Goal: Task Accomplishment & Management: Use online tool/utility

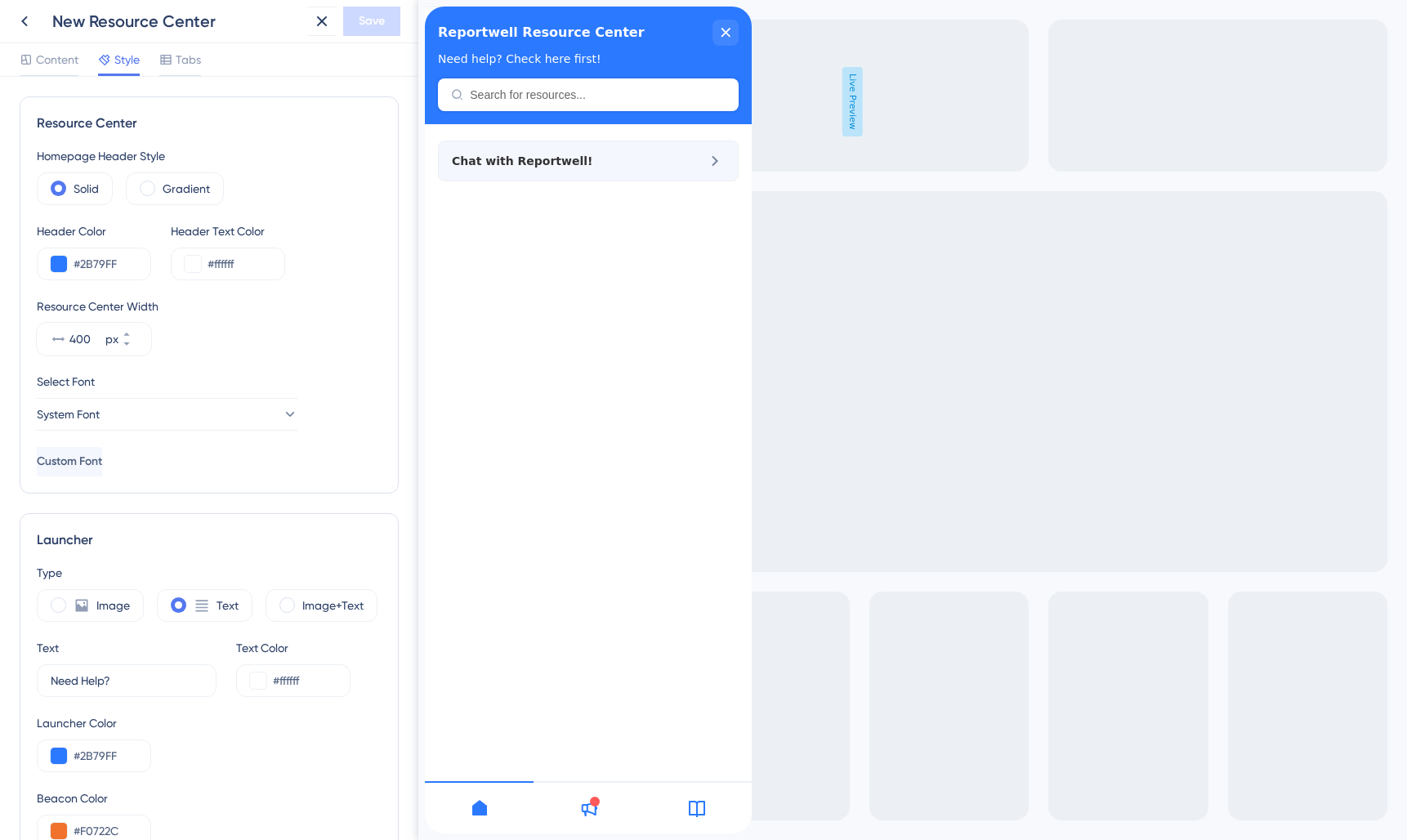
click at [589, 167] on span "Chat with Reportwell!" at bounding box center [560, 161] width 218 height 20
click at [192, 56] on span "Tabs" at bounding box center [188, 60] width 26 height 20
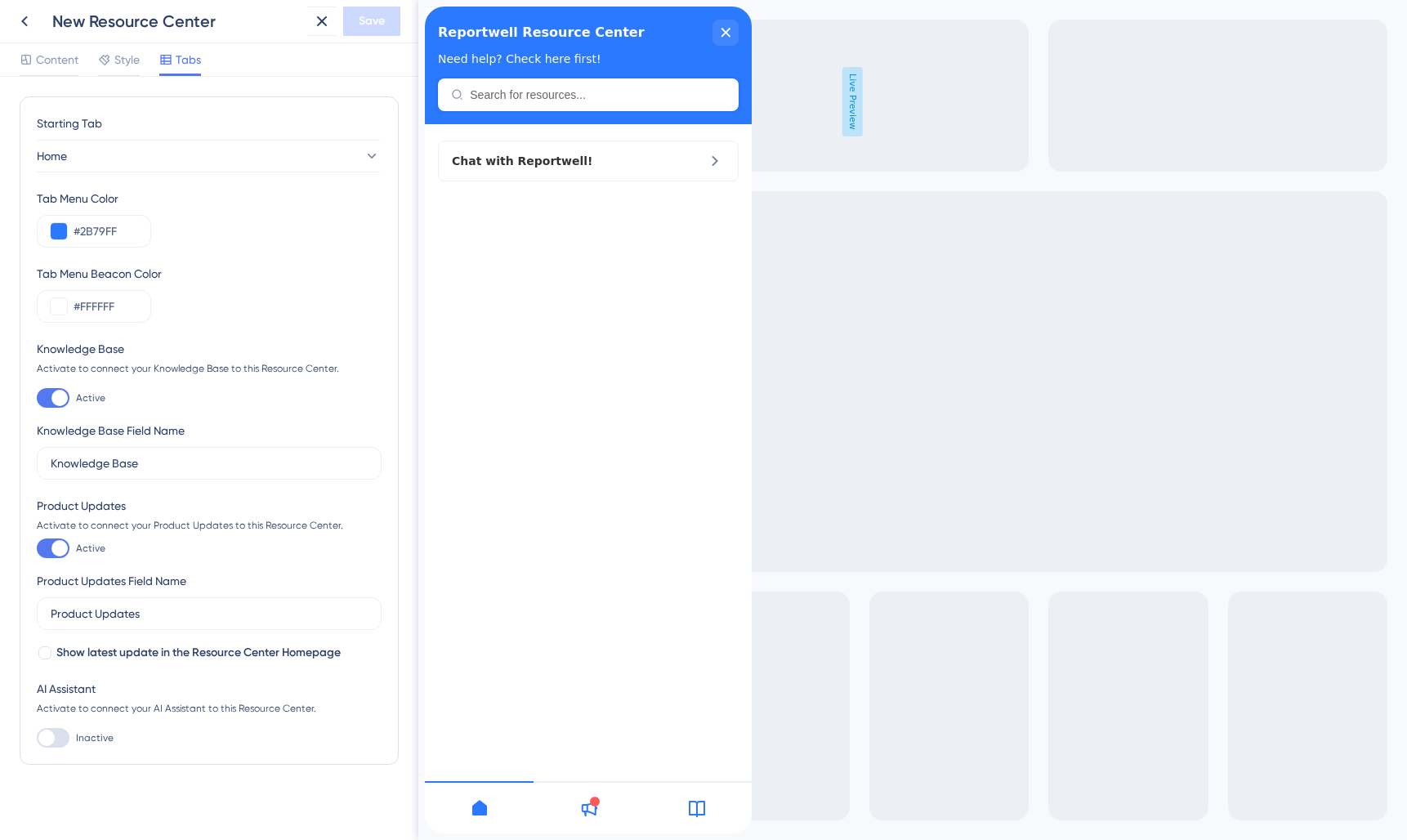
click at [134, 44] on div "Content Style Tabs" at bounding box center [209, 60] width 418 height 33
click at [113, 62] on div "Style" at bounding box center [118, 60] width 41 height 20
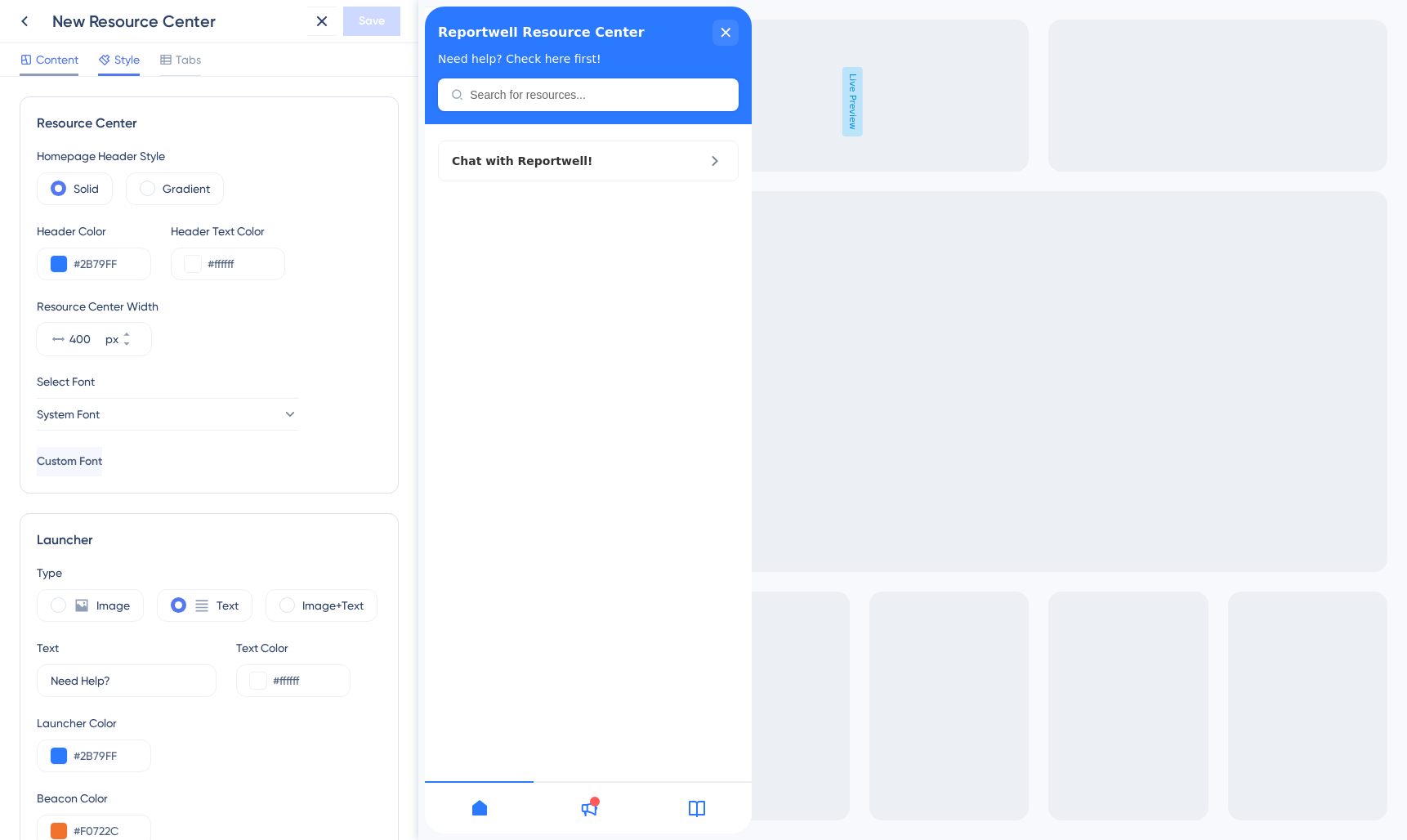
click at [51, 62] on span "Content" at bounding box center [56, 60] width 42 height 20
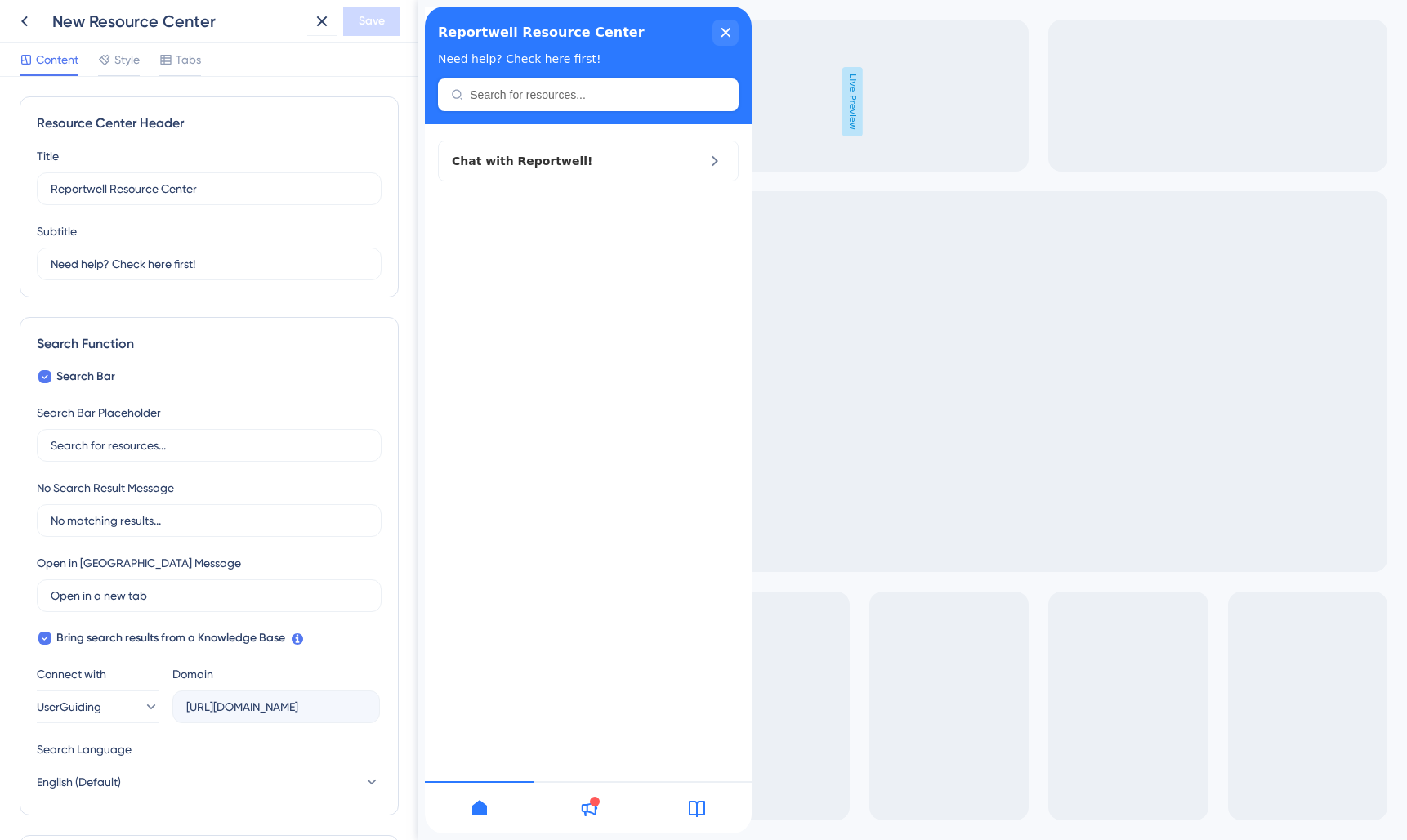
scroll to position [252, 0]
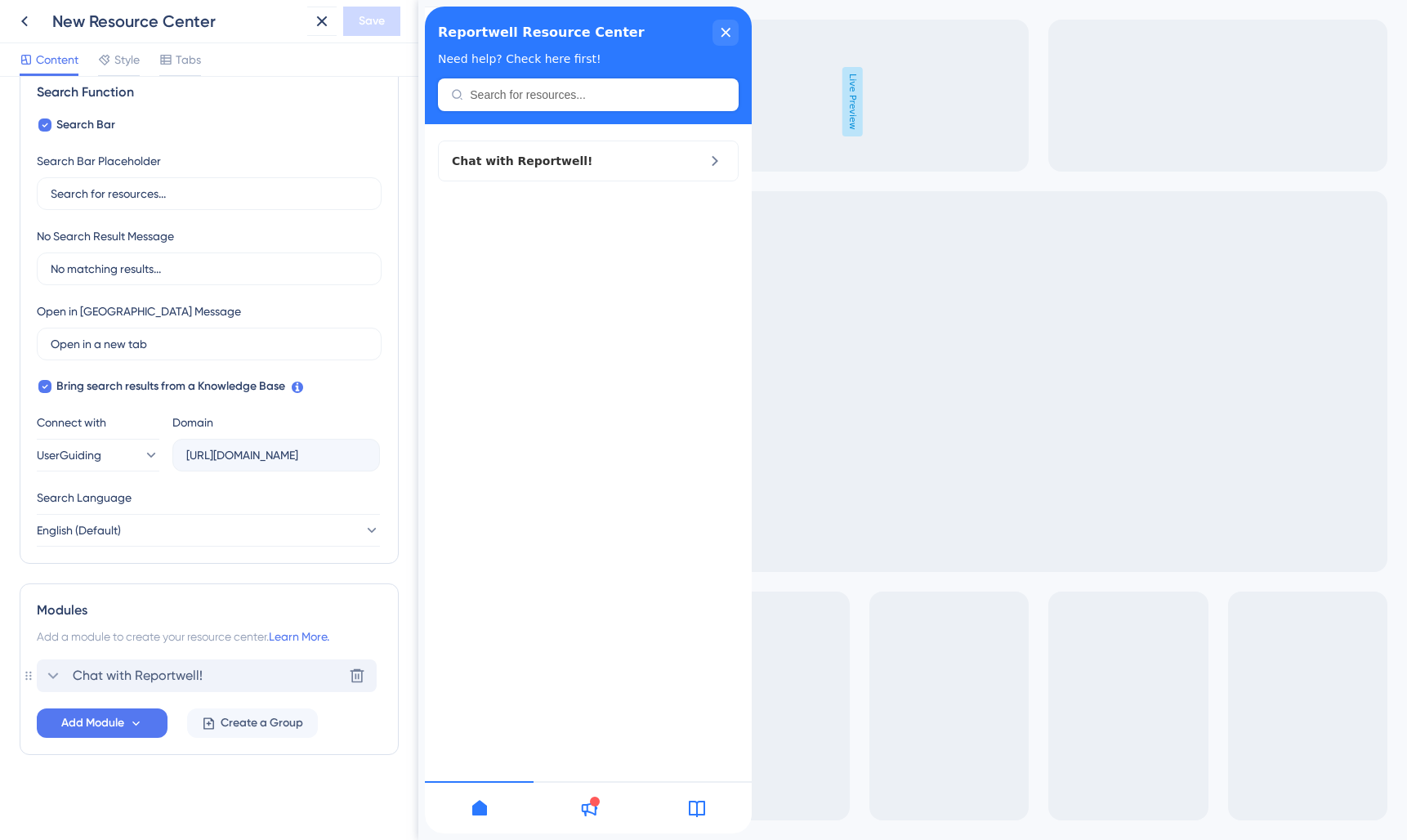
click at [140, 668] on span "Chat with Reportwell!" at bounding box center [138, 676] width 130 height 20
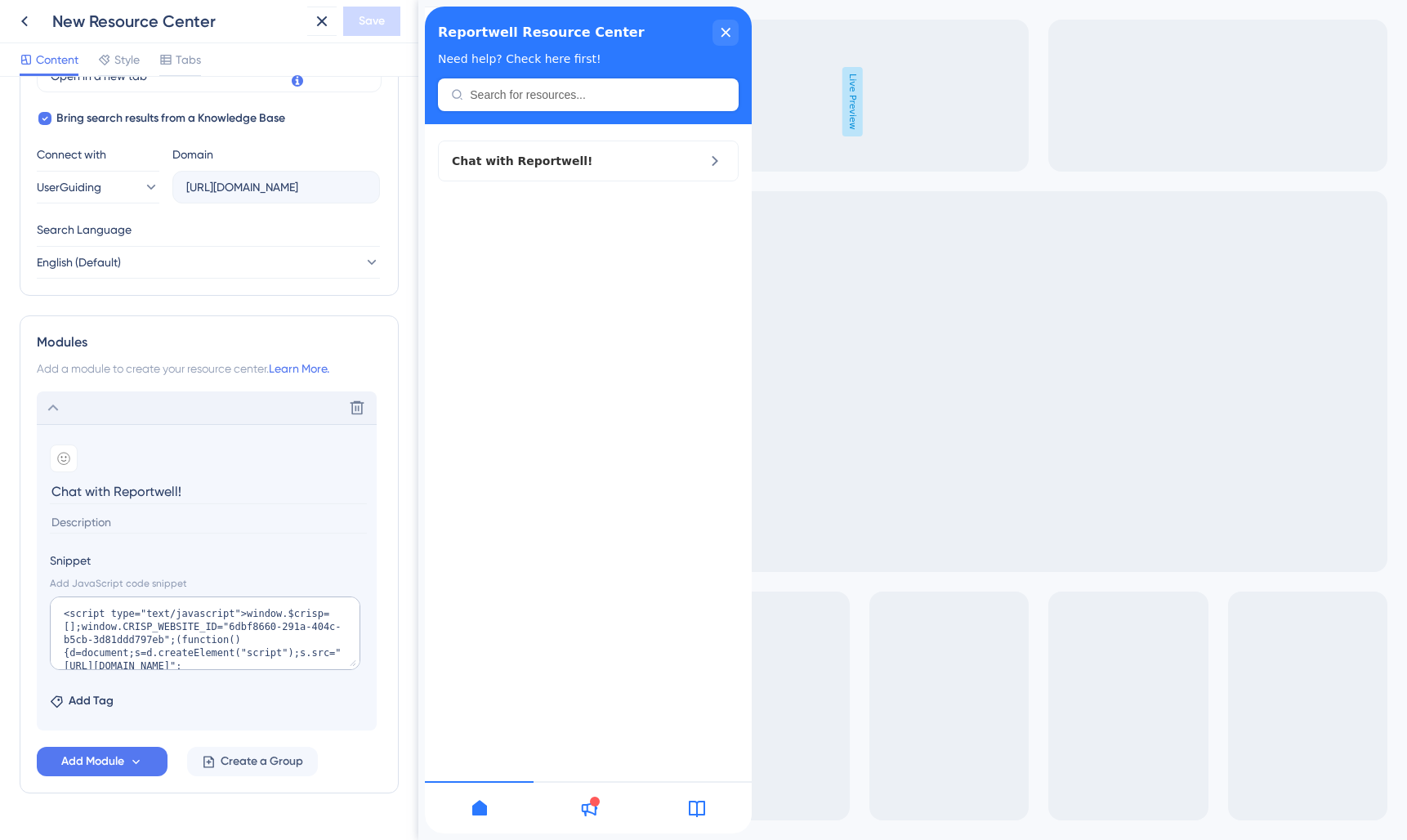
scroll to position [558, 0]
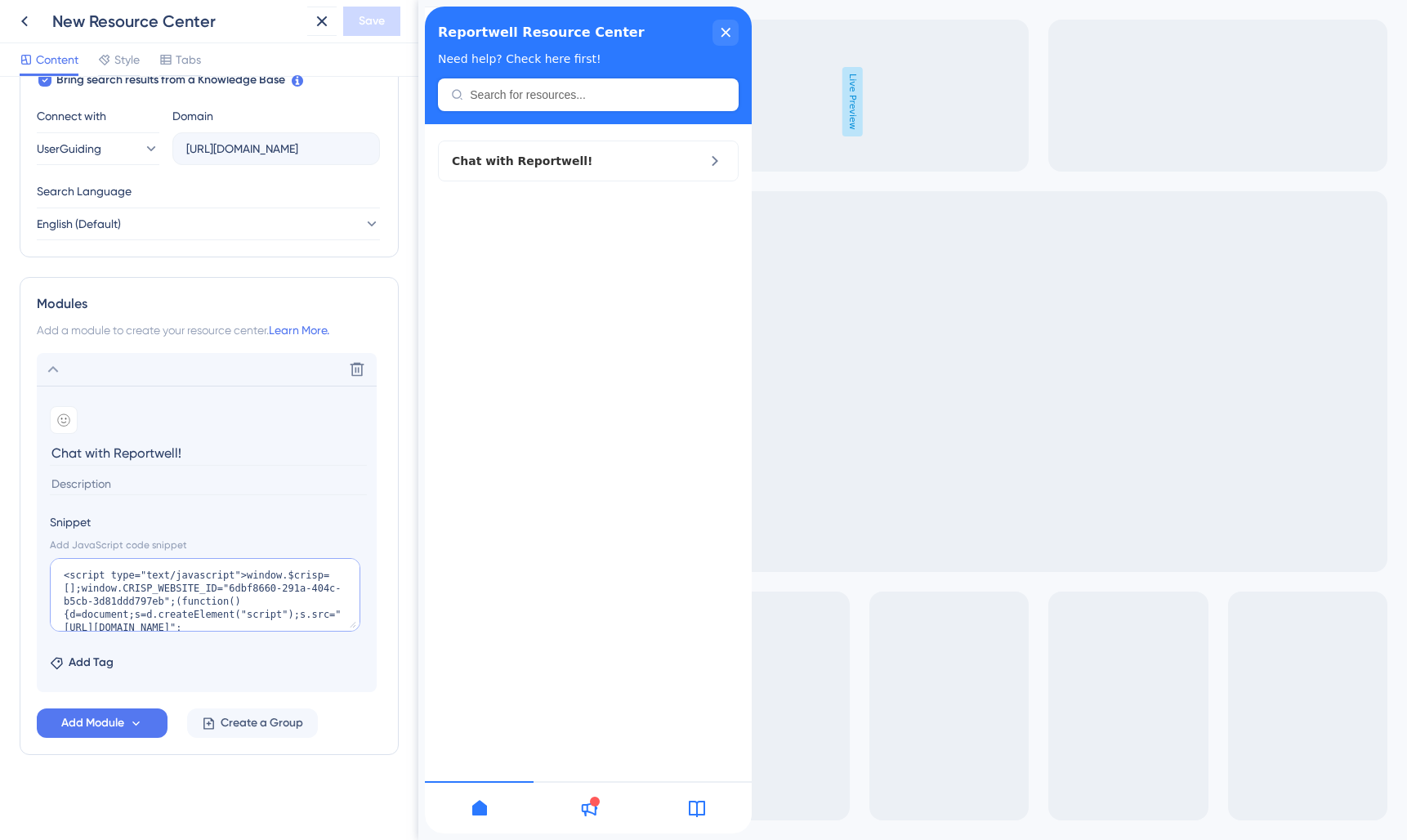
click at [114, 599] on textarea "<script type="text/javascript">window.$crisp=[];window.CRISP_WEBSITE_ID="6dbf86…" at bounding box center [205, 594] width 311 height 74
click at [84, 664] on span "Add Tag" at bounding box center [91, 663] width 45 height 20
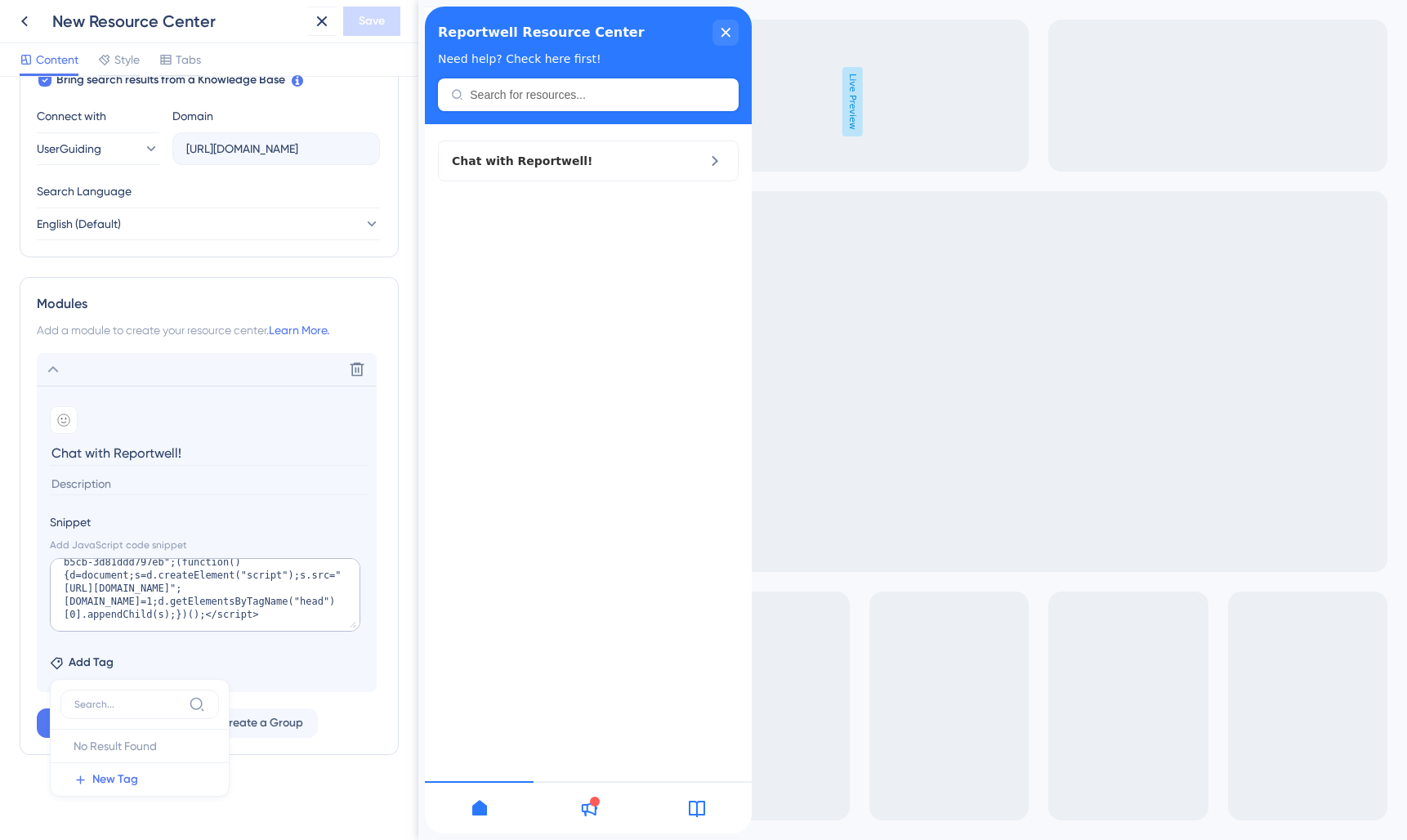
click at [129, 650] on div "Add Tag No Result Found No Result Found New Tag" at bounding box center [206, 659] width 314 height 27
click at [65, 424] on icon at bounding box center [64, 420] width 13 height 13
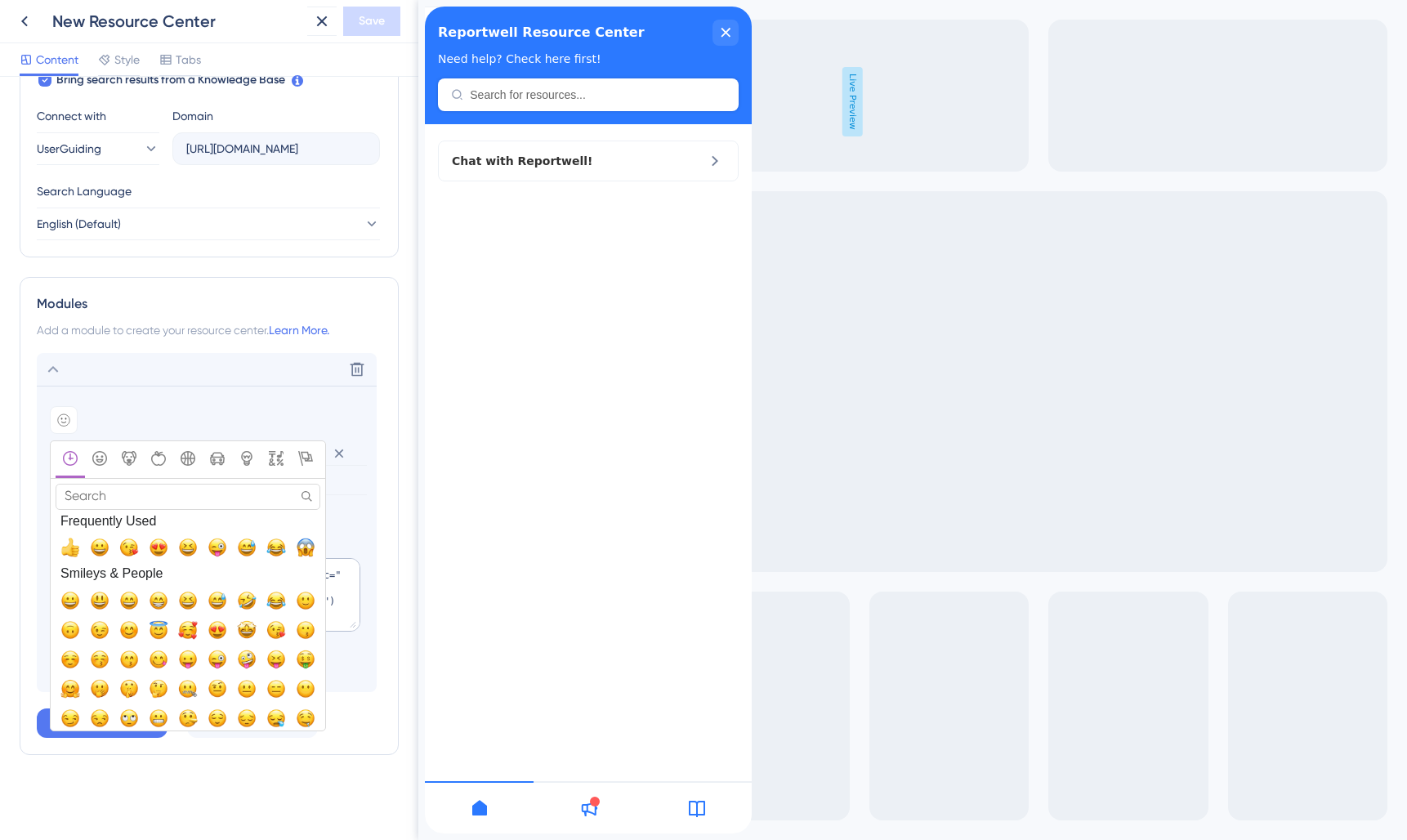
click at [117, 496] on input "Search" at bounding box center [187, 496] width 264 height 26
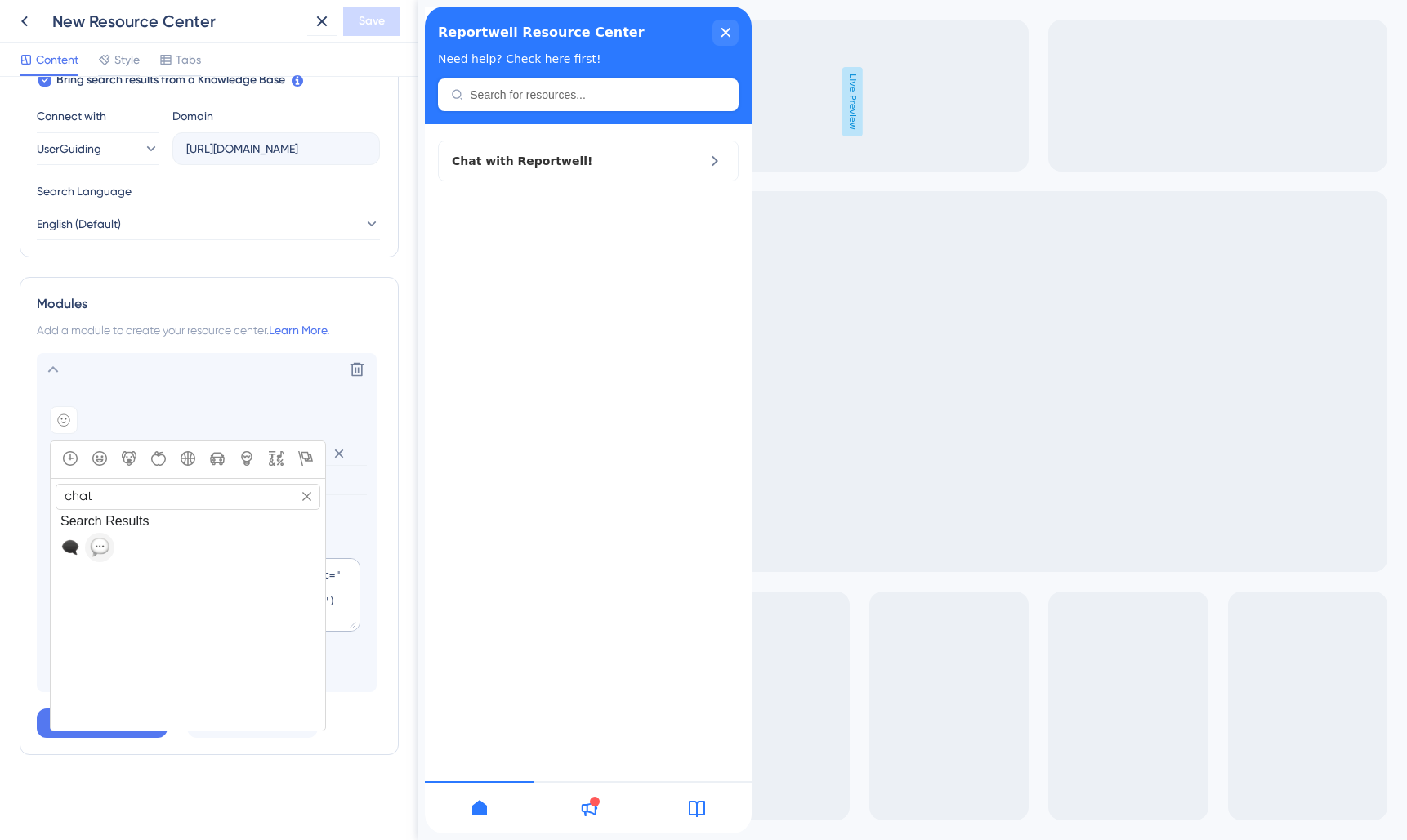
type input "chat"
click at [104, 544] on span "💬, speech_balloon" at bounding box center [99, 548] width 20 height 20
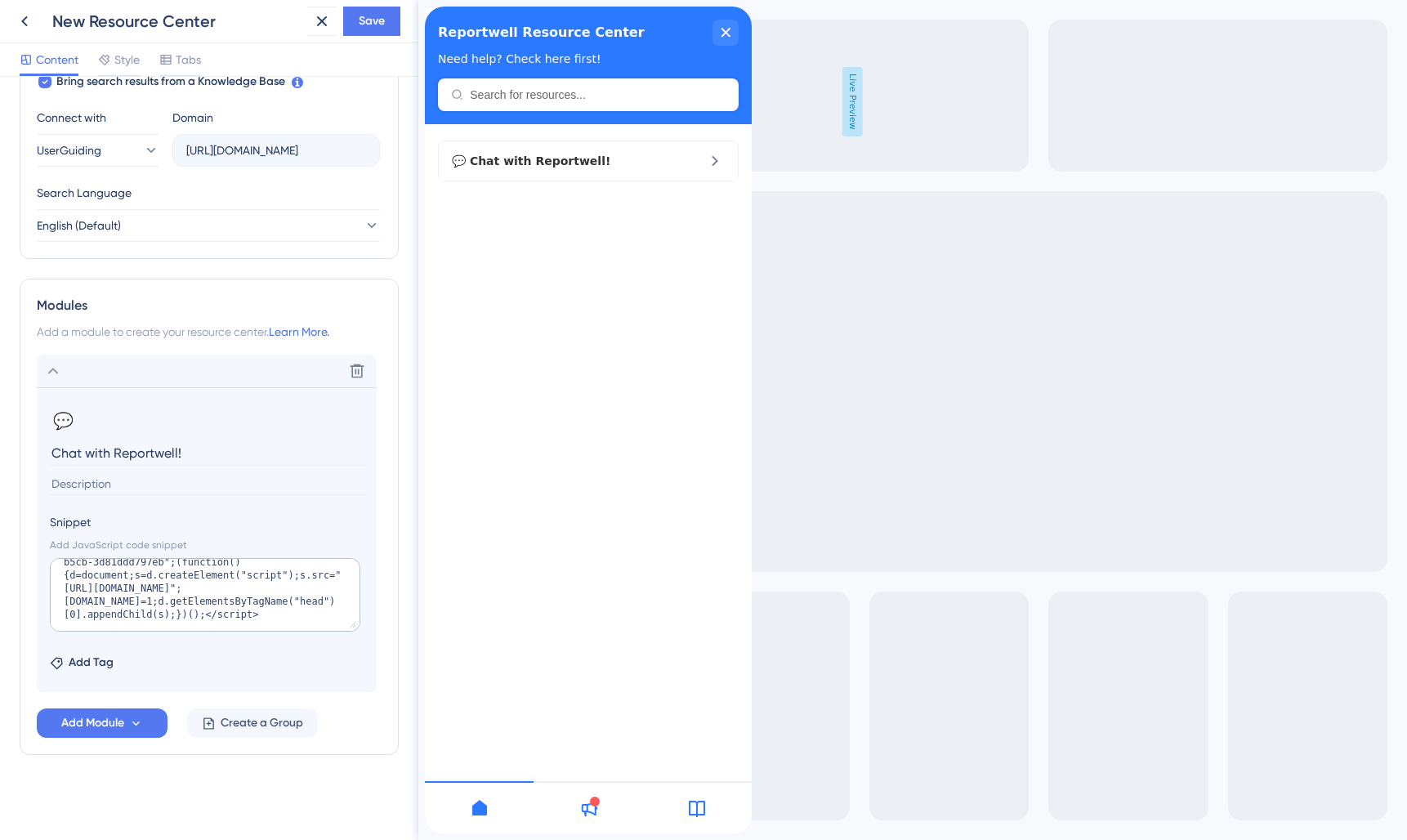
scroll to position [36, 0]
click at [366, 370] on button at bounding box center [357, 371] width 27 height 27
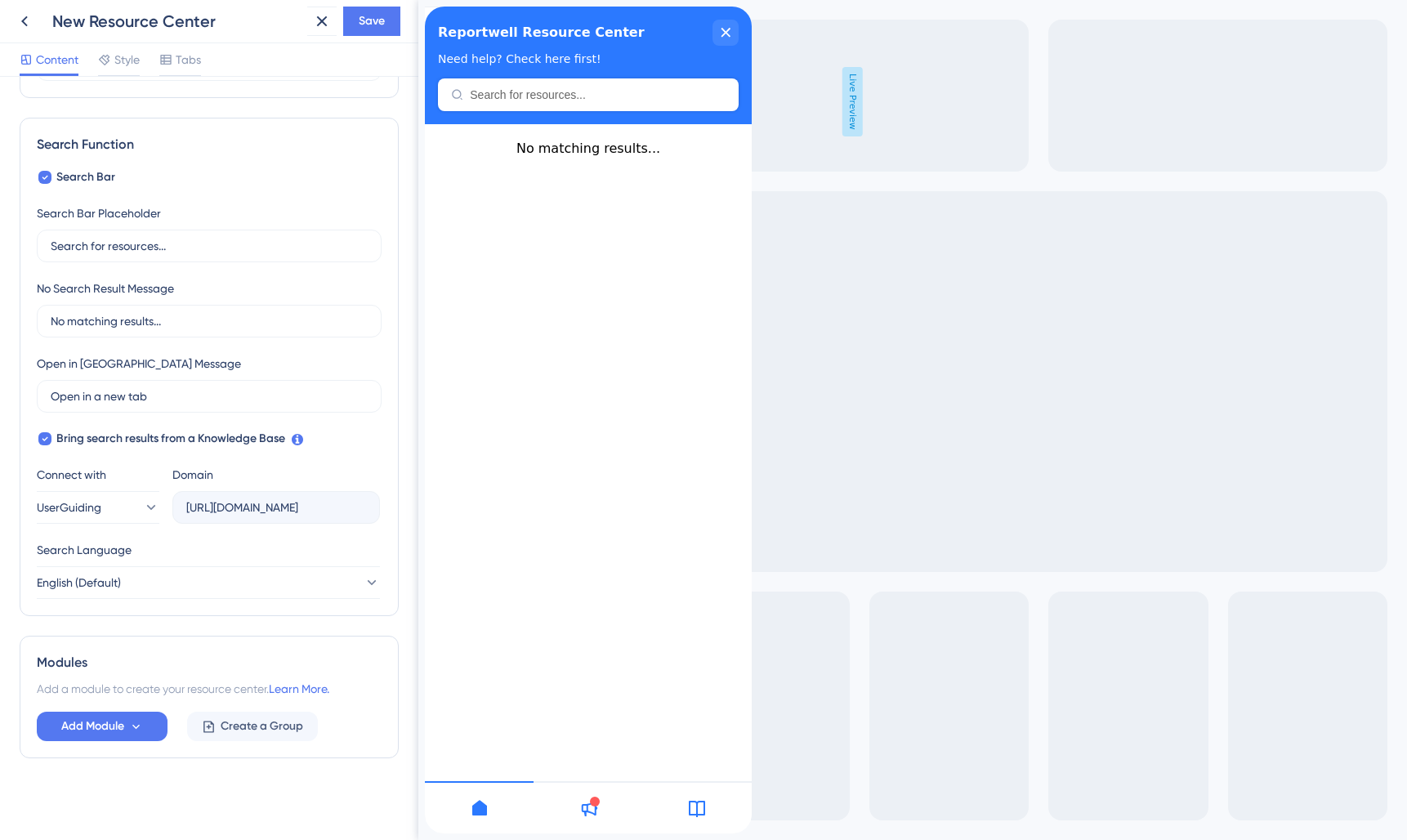
scroll to position [202, 0]
click at [123, 721] on span "Add Module" at bounding box center [93, 724] width 63 height 20
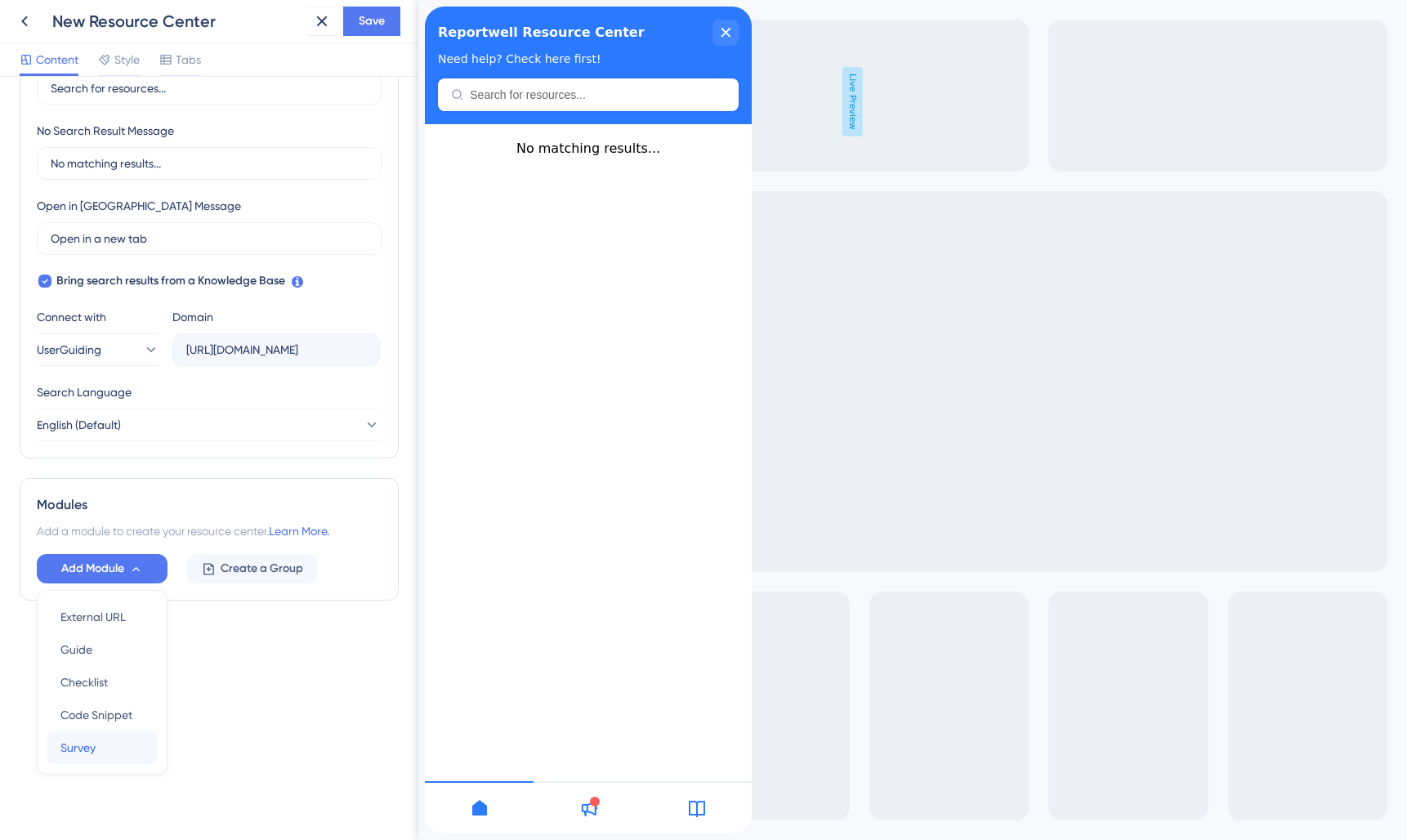
click at [97, 745] on div "Survey Survey" at bounding box center [102, 746] width 84 height 32
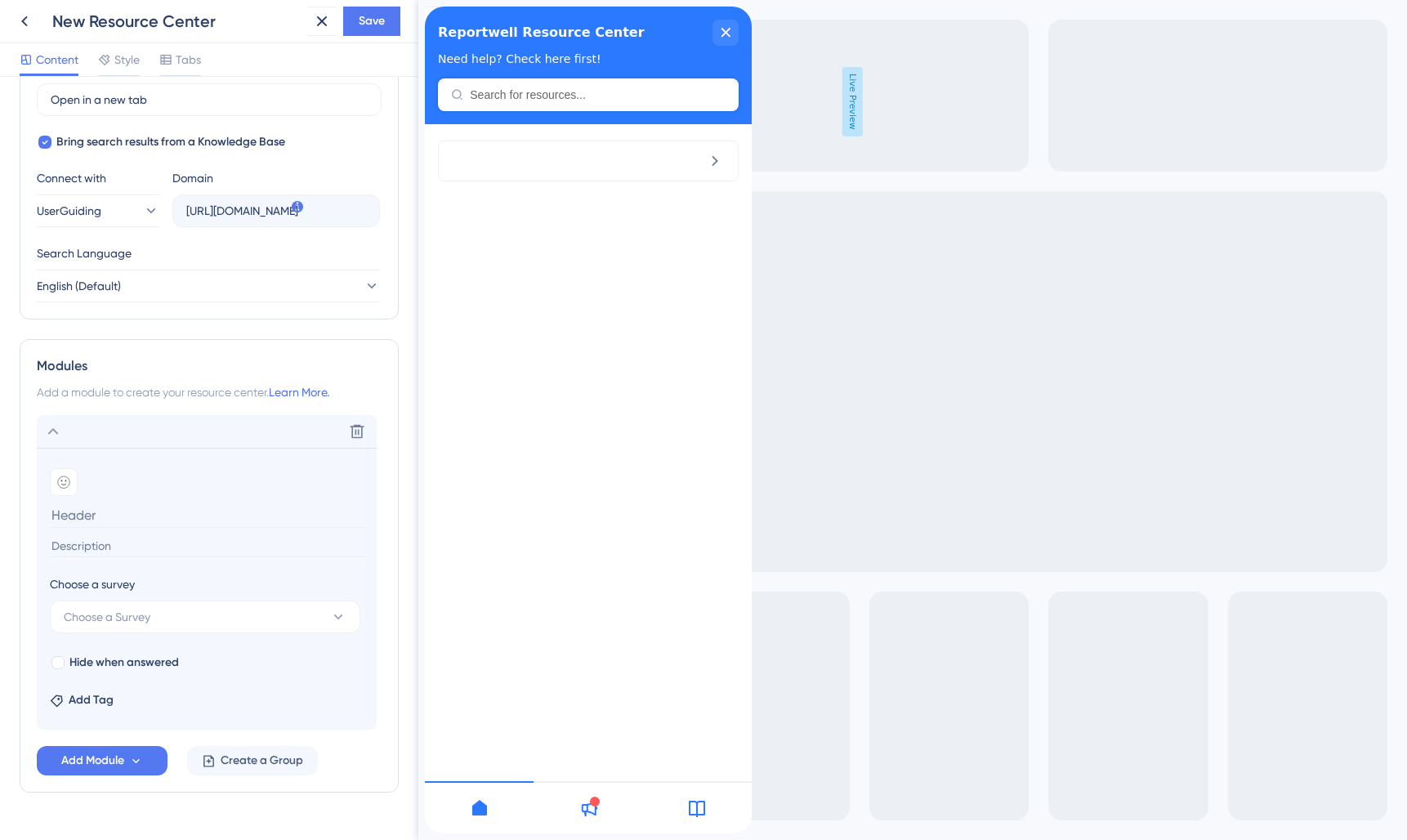
scroll to position [533, 0]
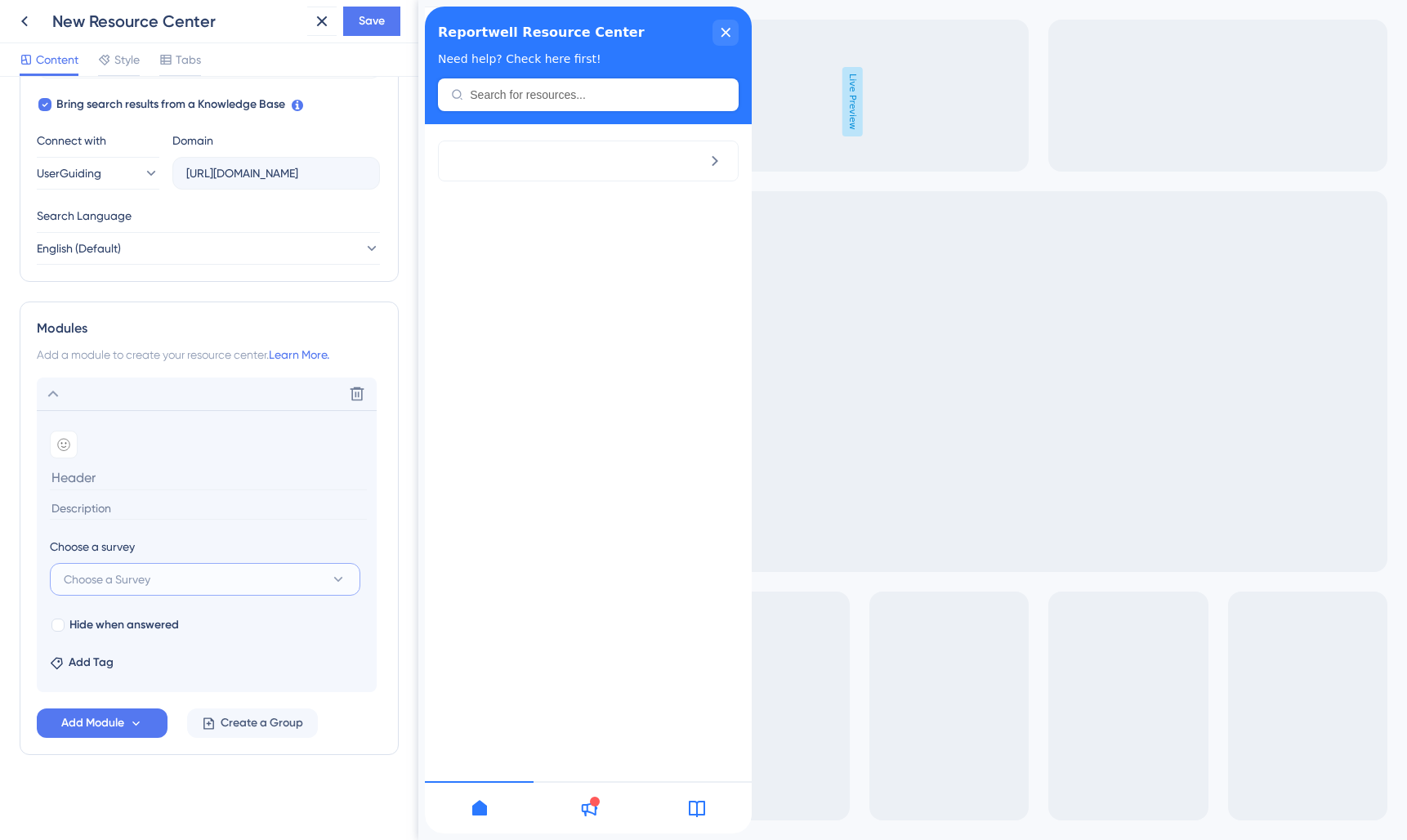
click at [251, 576] on button "Choose a Survey" at bounding box center [205, 578] width 311 height 32
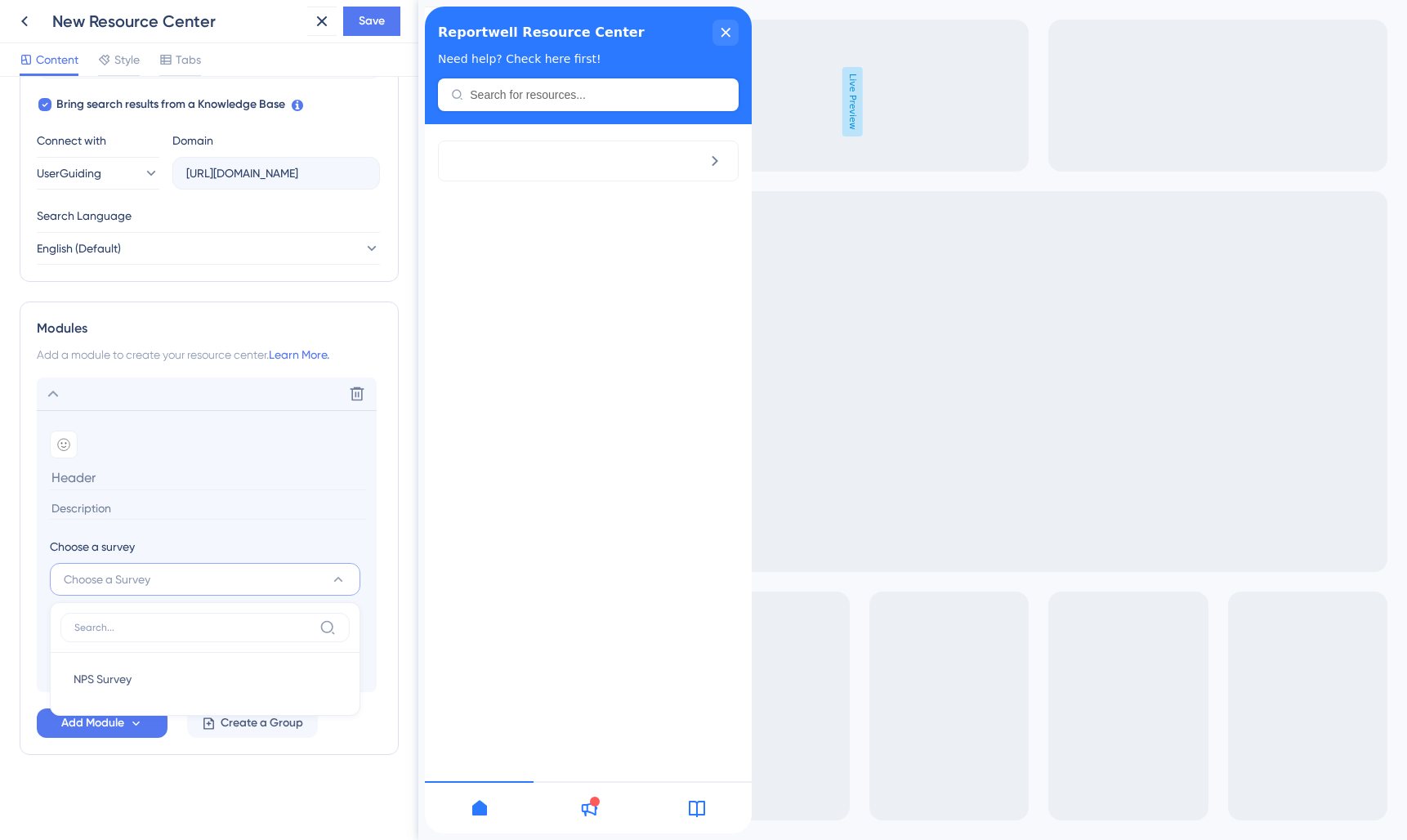
click at [264, 509] on input at bounding box center [208, 508] width 317 height 22
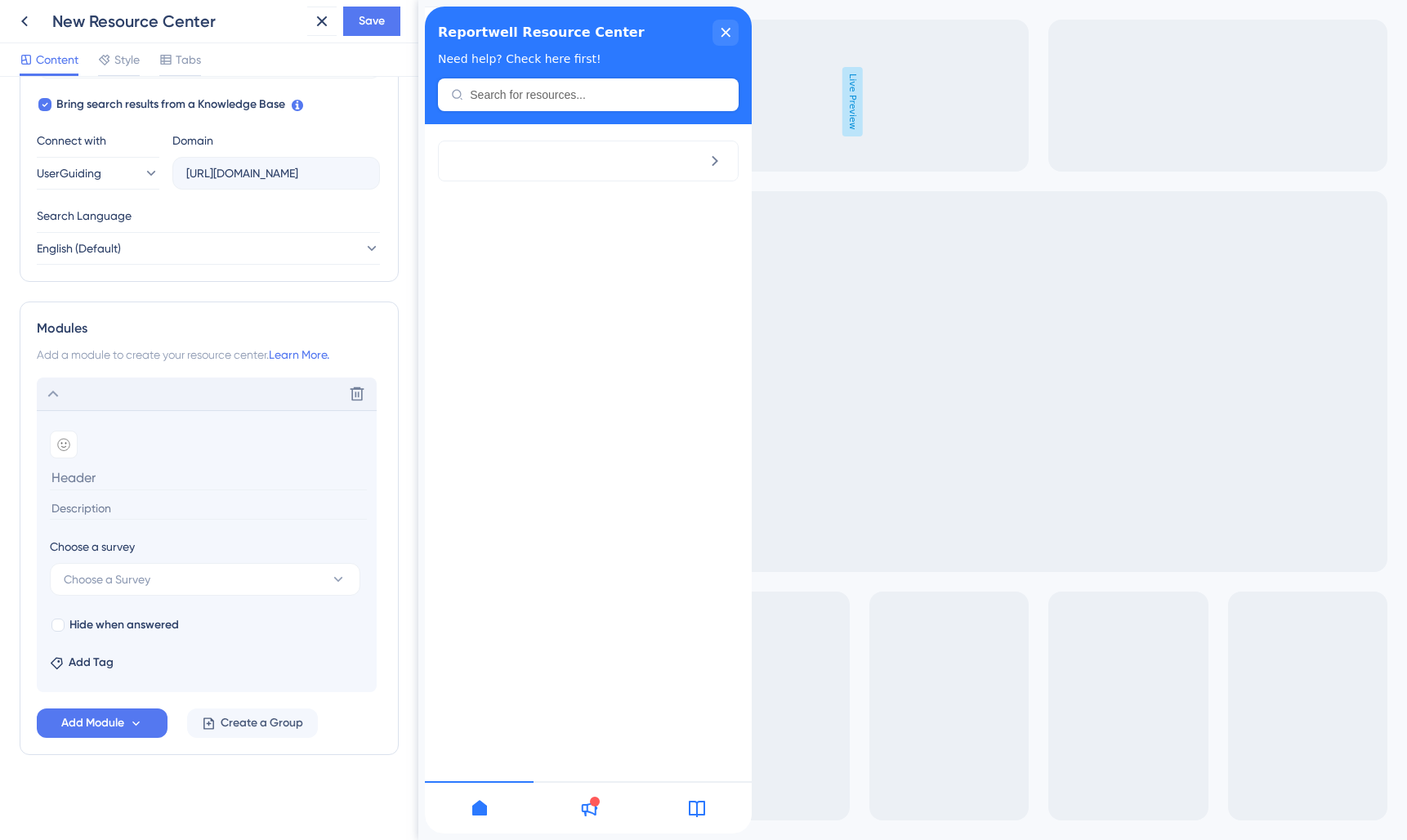
click at [67, 398] on div "Delete" at bounding box center [206, 393] width 340 height 32
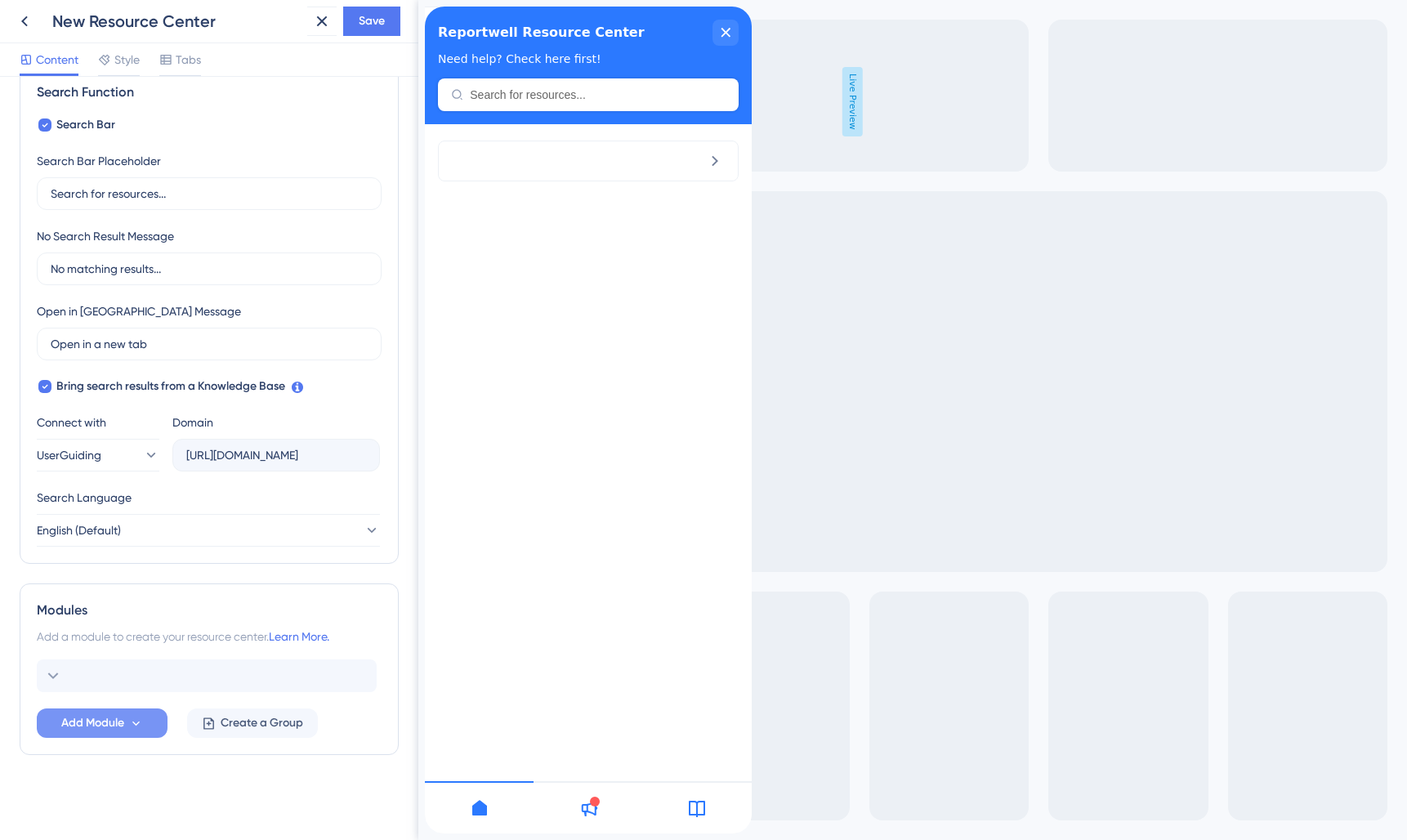
click at [145, 725] on button "Add Module" at bounding box center [102, 722] width 131 height 29
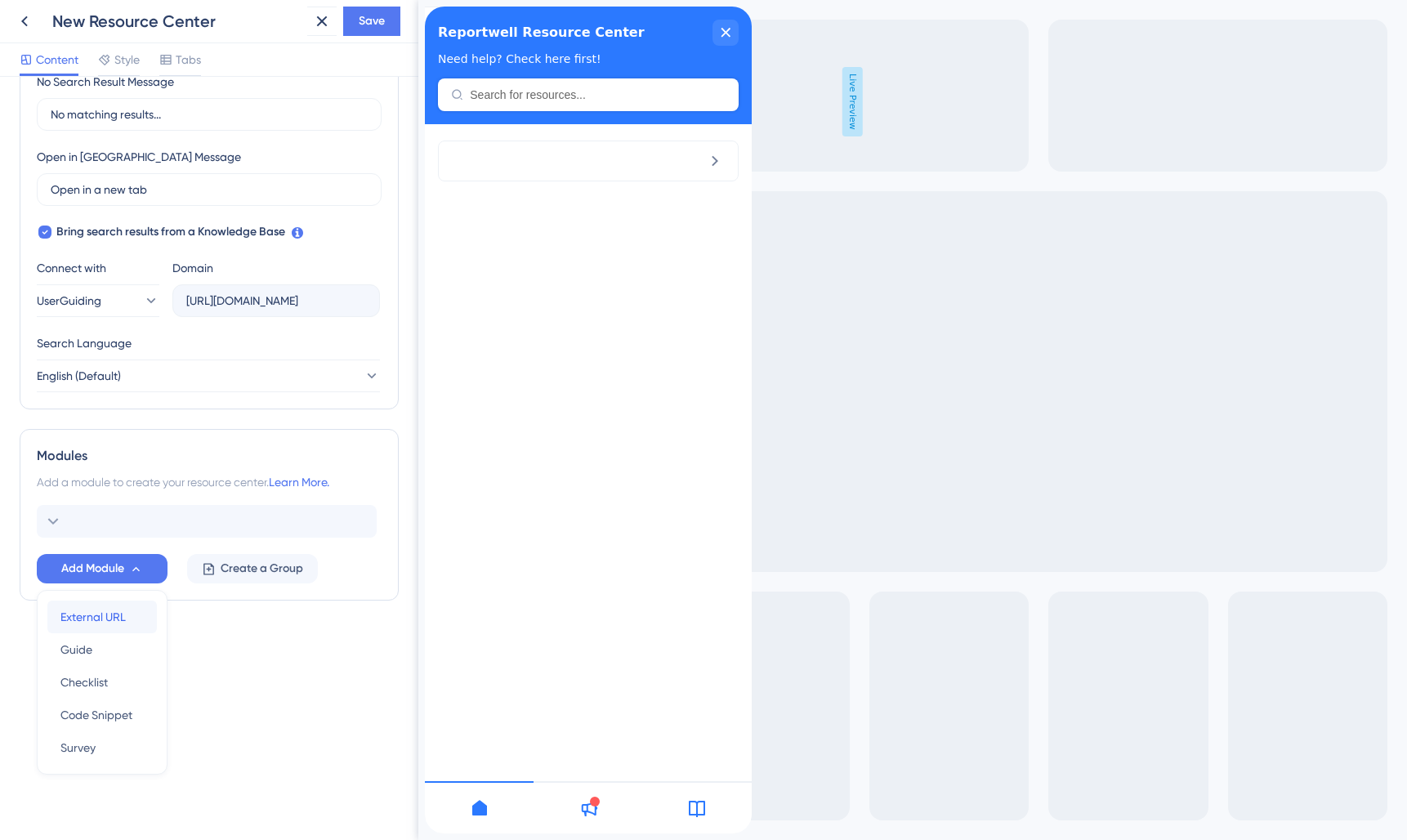
click at [130, 620] on div "External URL External URL" at bounding box center [102, 616] width 84 height 32
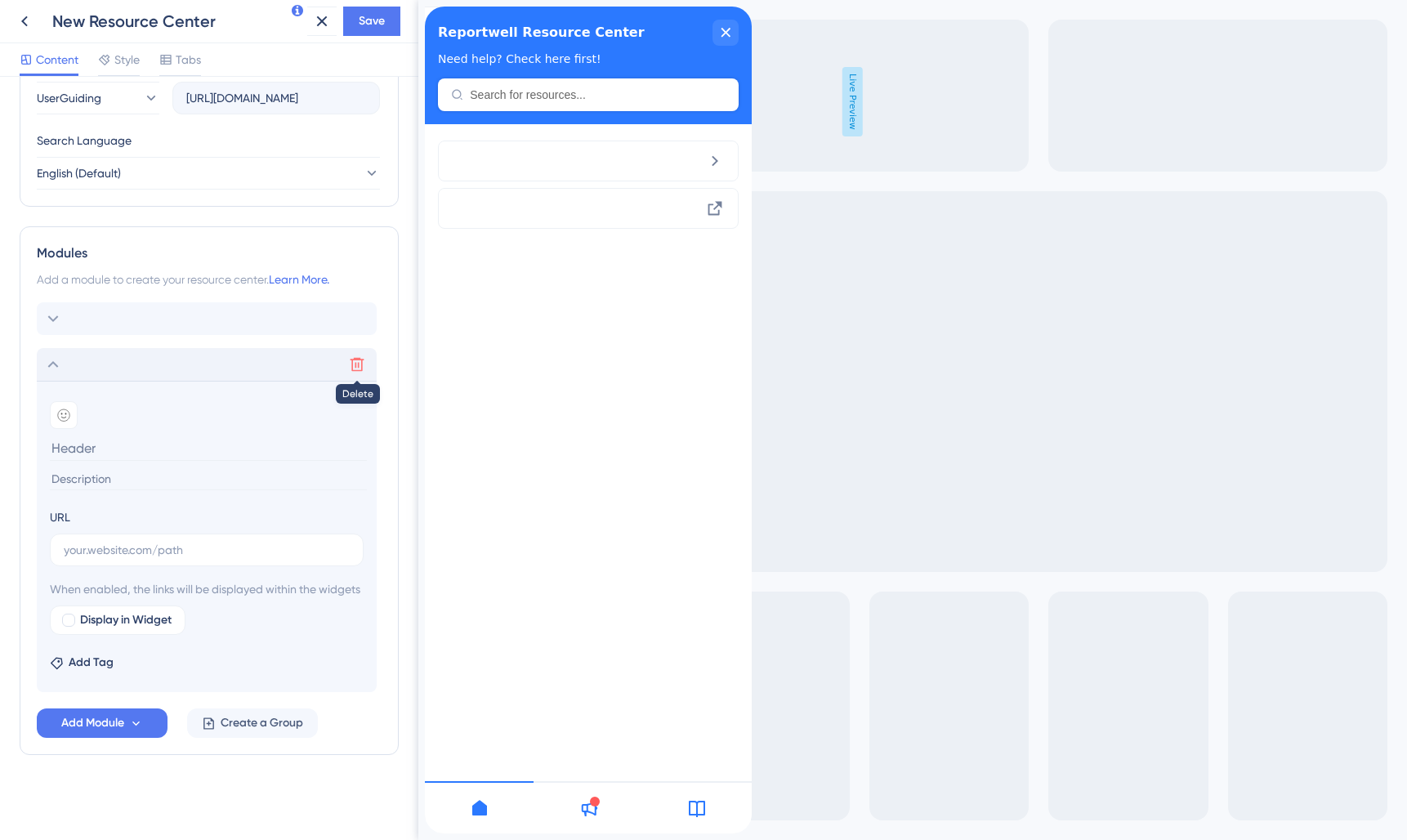
click at [351, 356] on icon at bounding box center [357, 364] width 17 height 17
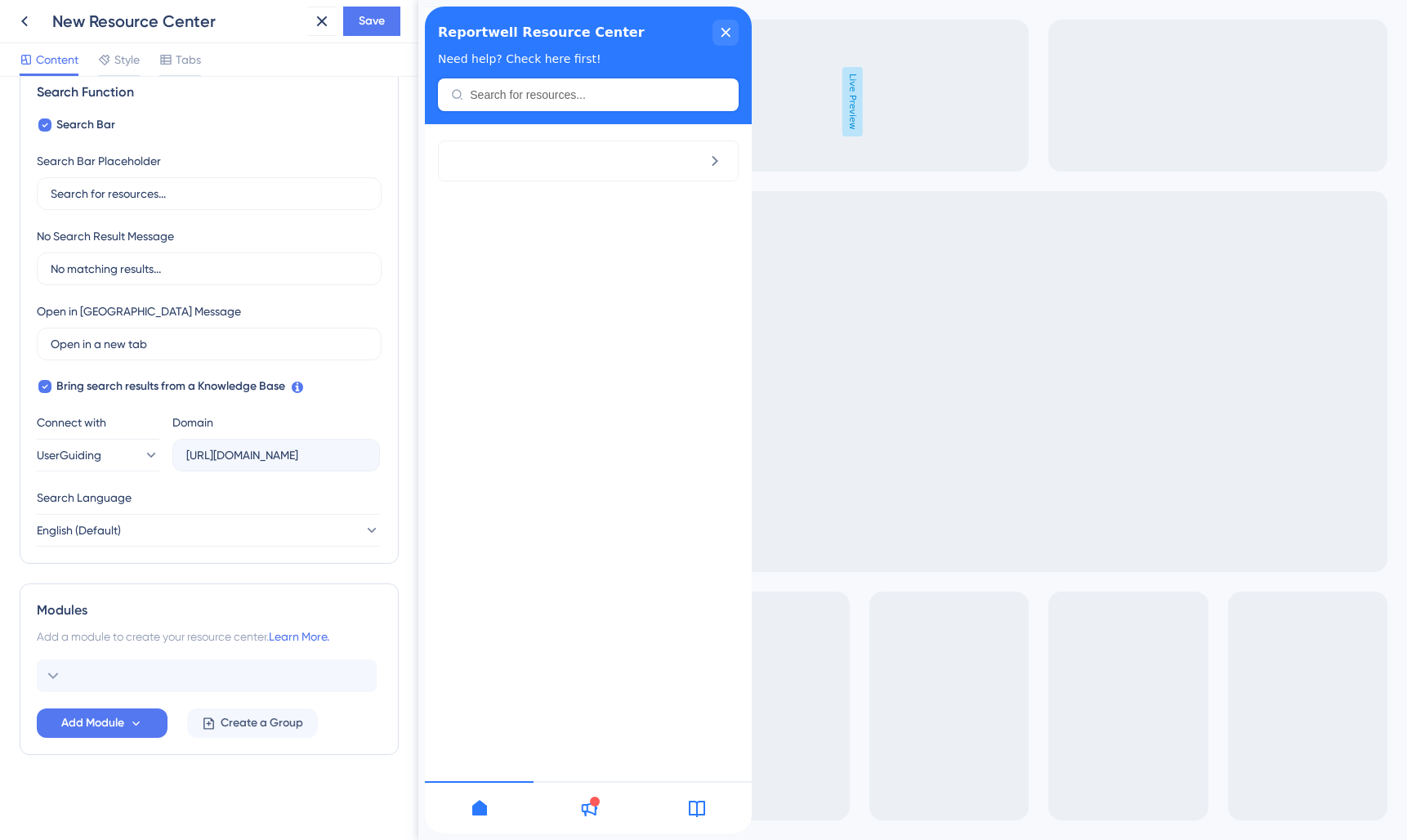
scroll to position [252, 0]
click at [359, 684] on button at bounding box center [357, 676] width 27 height 27
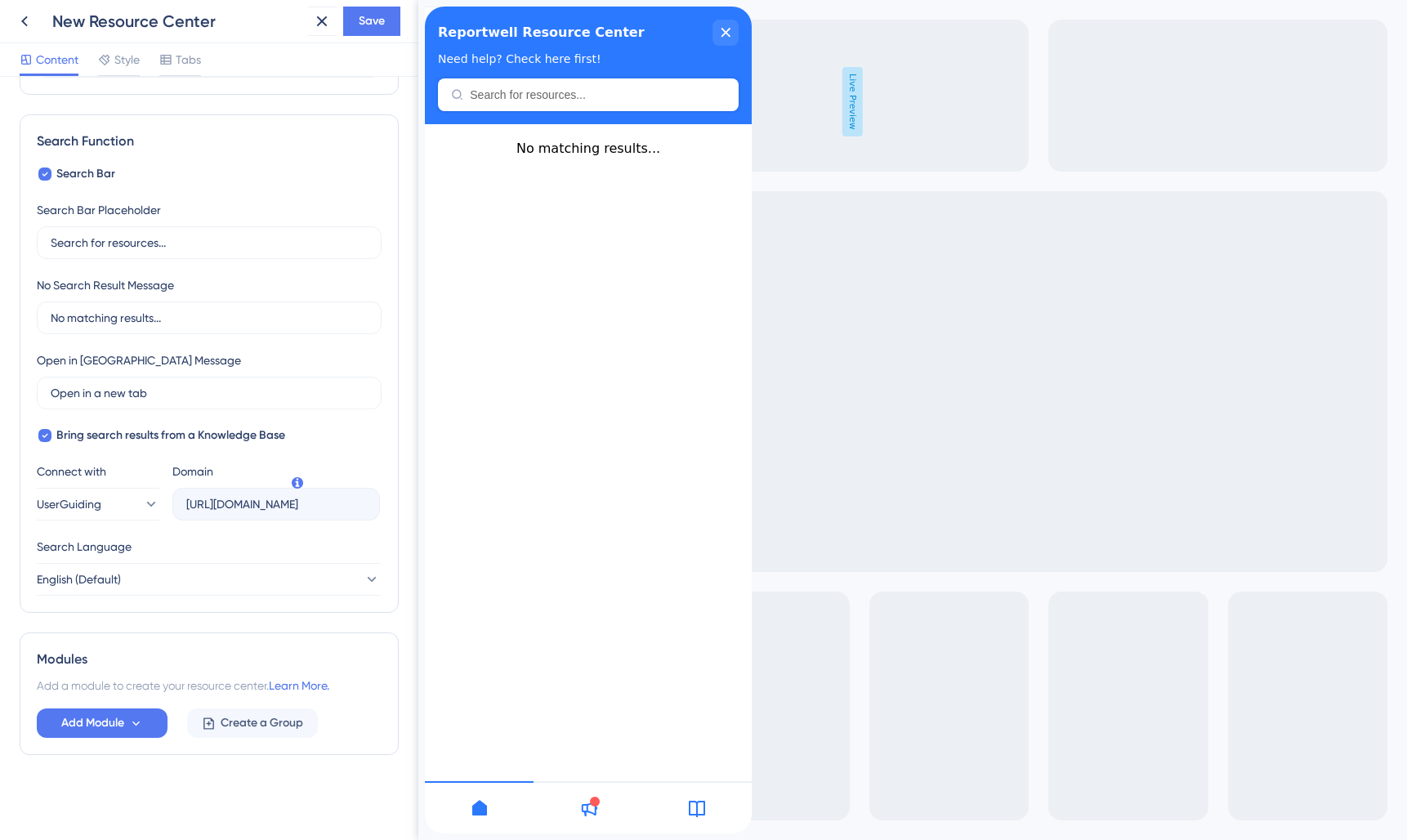
scroll to position [0, 0]
